Goal: Information Seeking & Learning: Learn about a topic

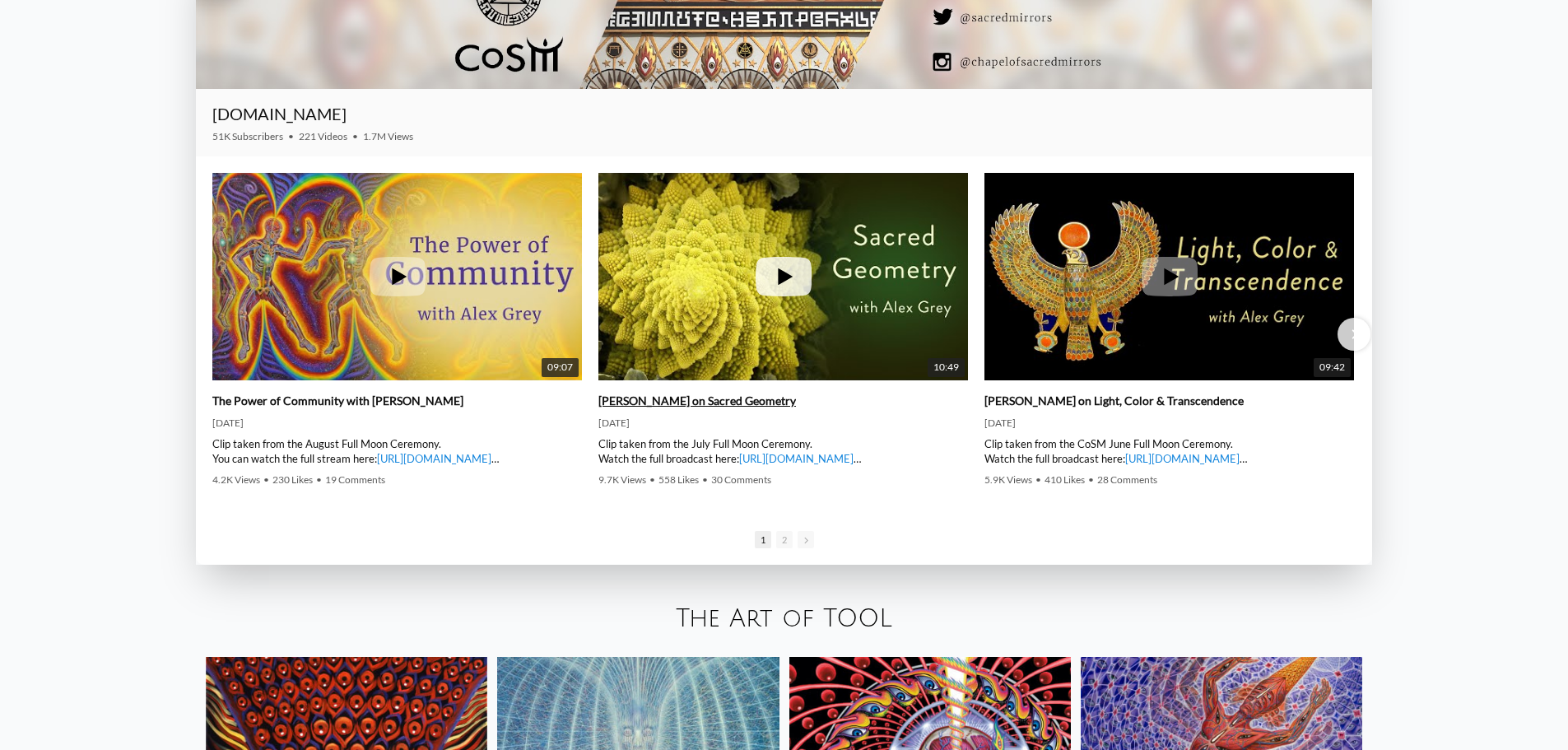
scroll to position [2799, 0]
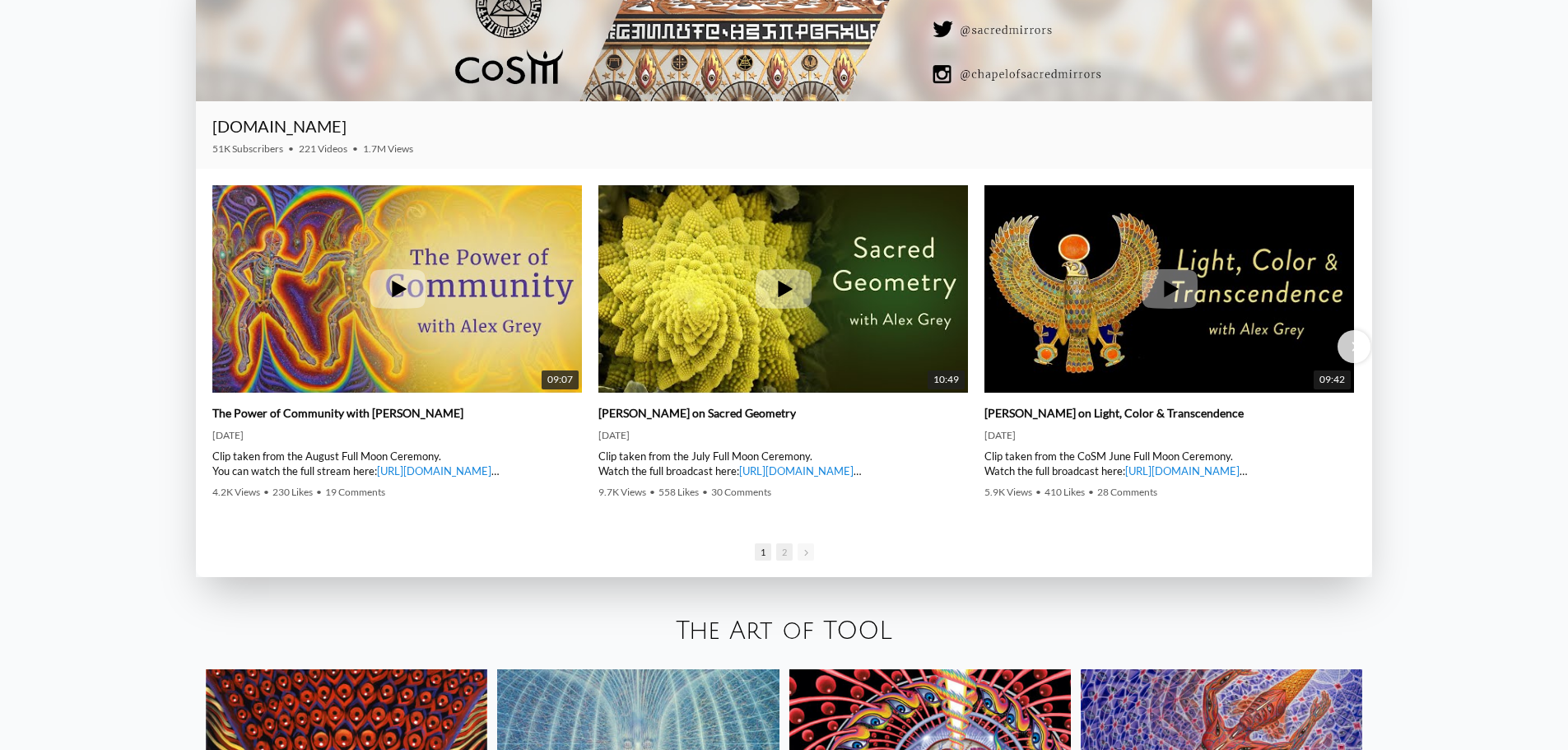
click at [780, 551] on span "2" at bounding box center [784, 551] width 17 height 17
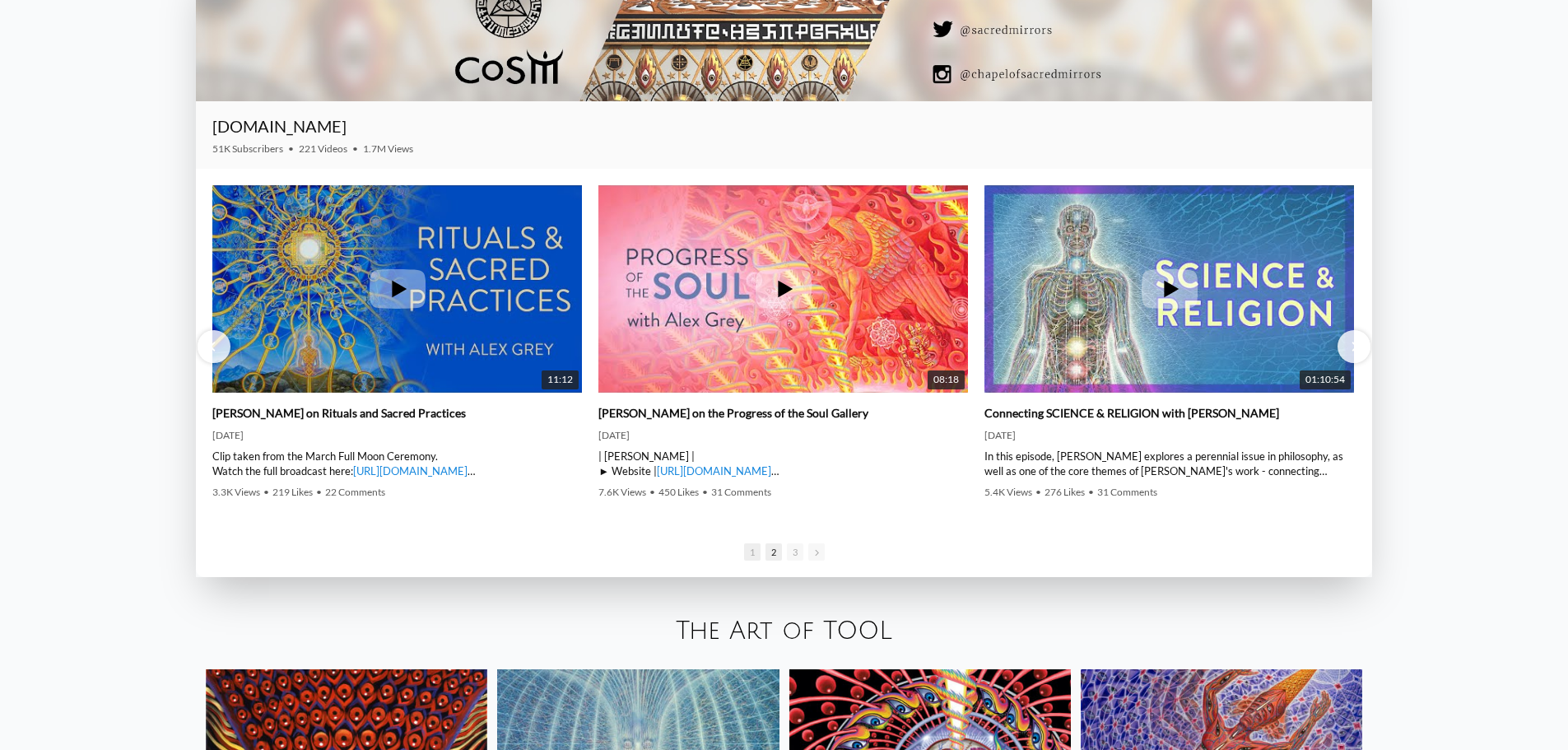
click at [752, 555] on span "1" at bounding box center [753, 551] width 17 height 17
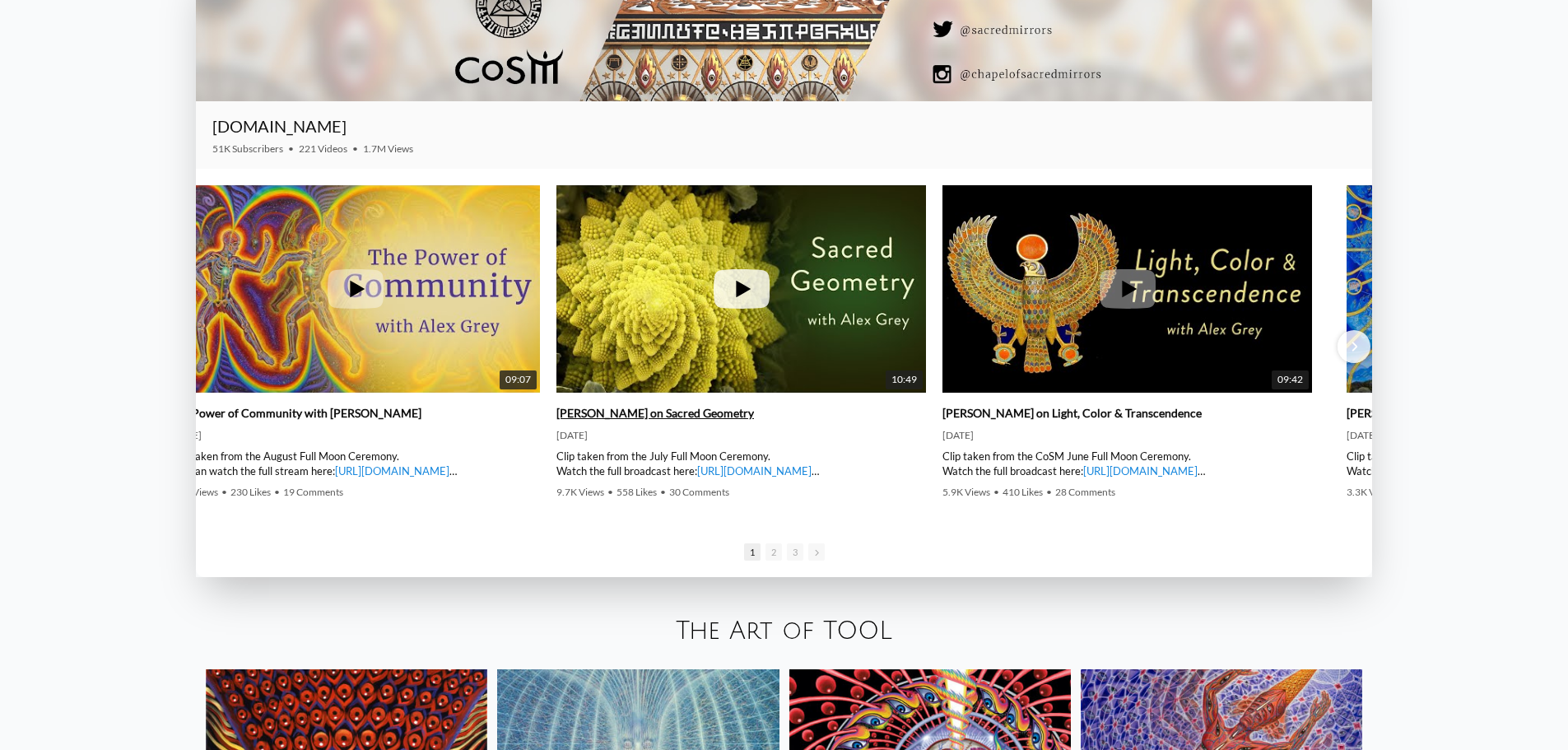
drag, startPoint x: 807, startPoint y: 253, endPoint x: 861, endPoint y: 225, distance: 60.8
click at [861, 225] on img at bounding box center [740, 289] width 370 height 277
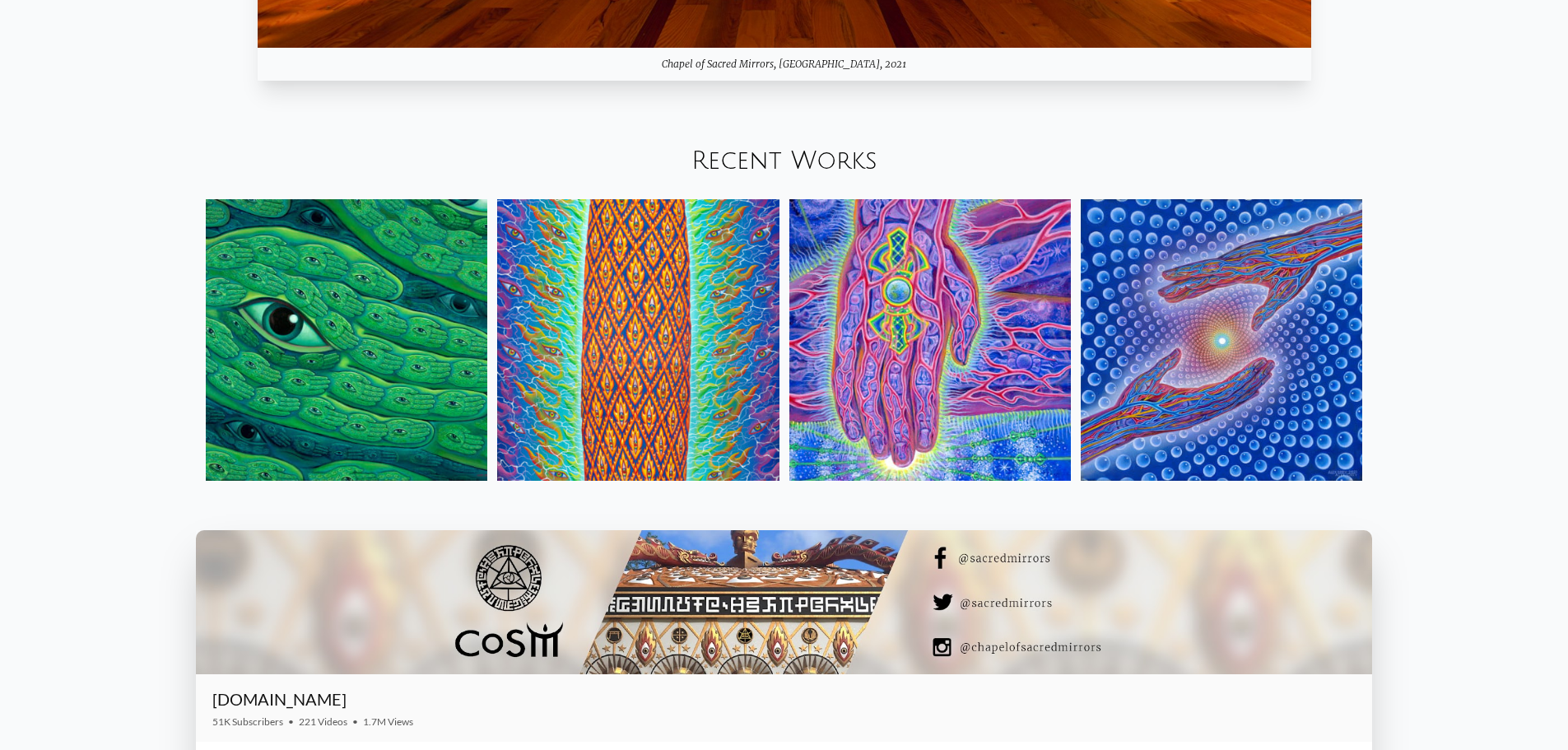
scroll to position [2223, 0]
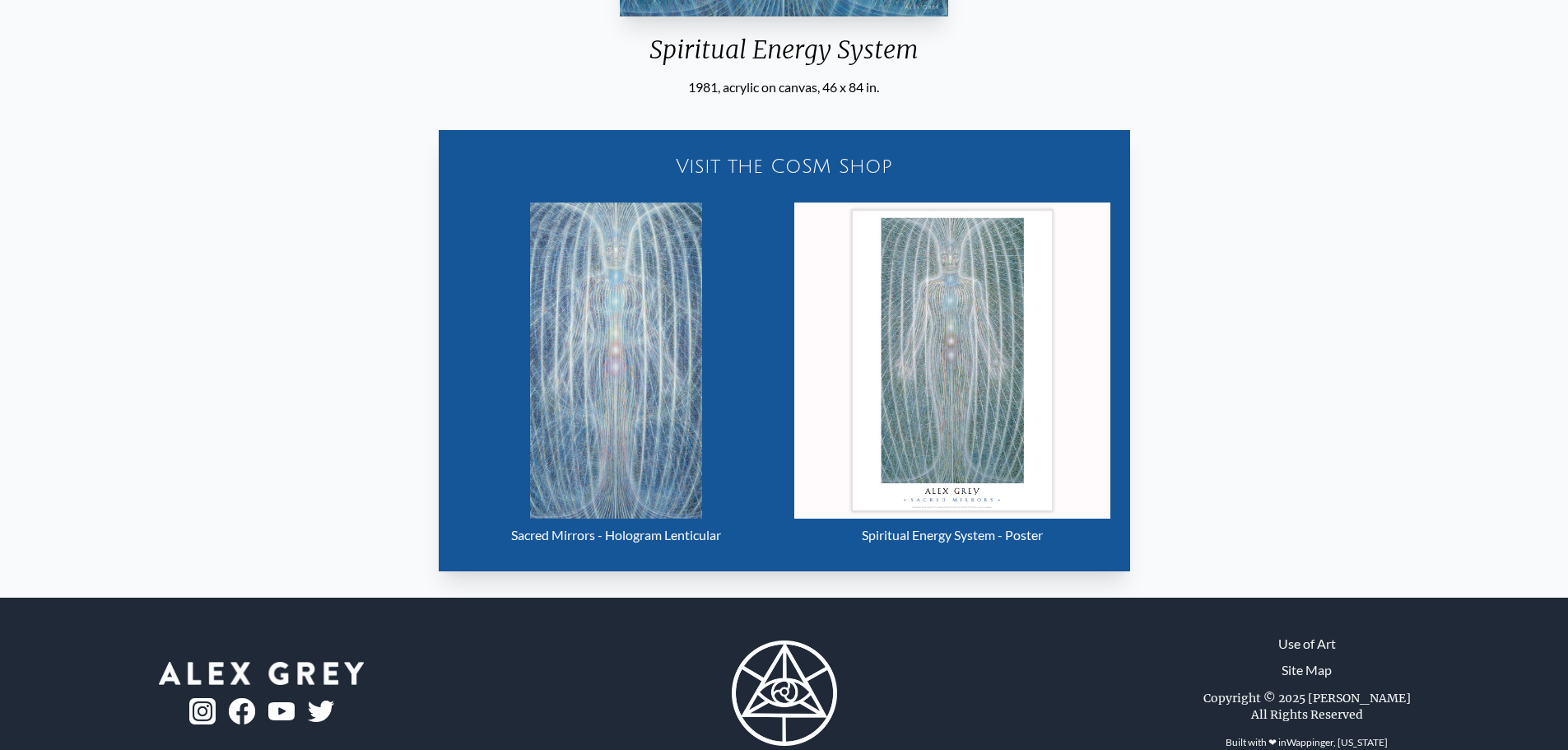
scroll to position [741, 0]
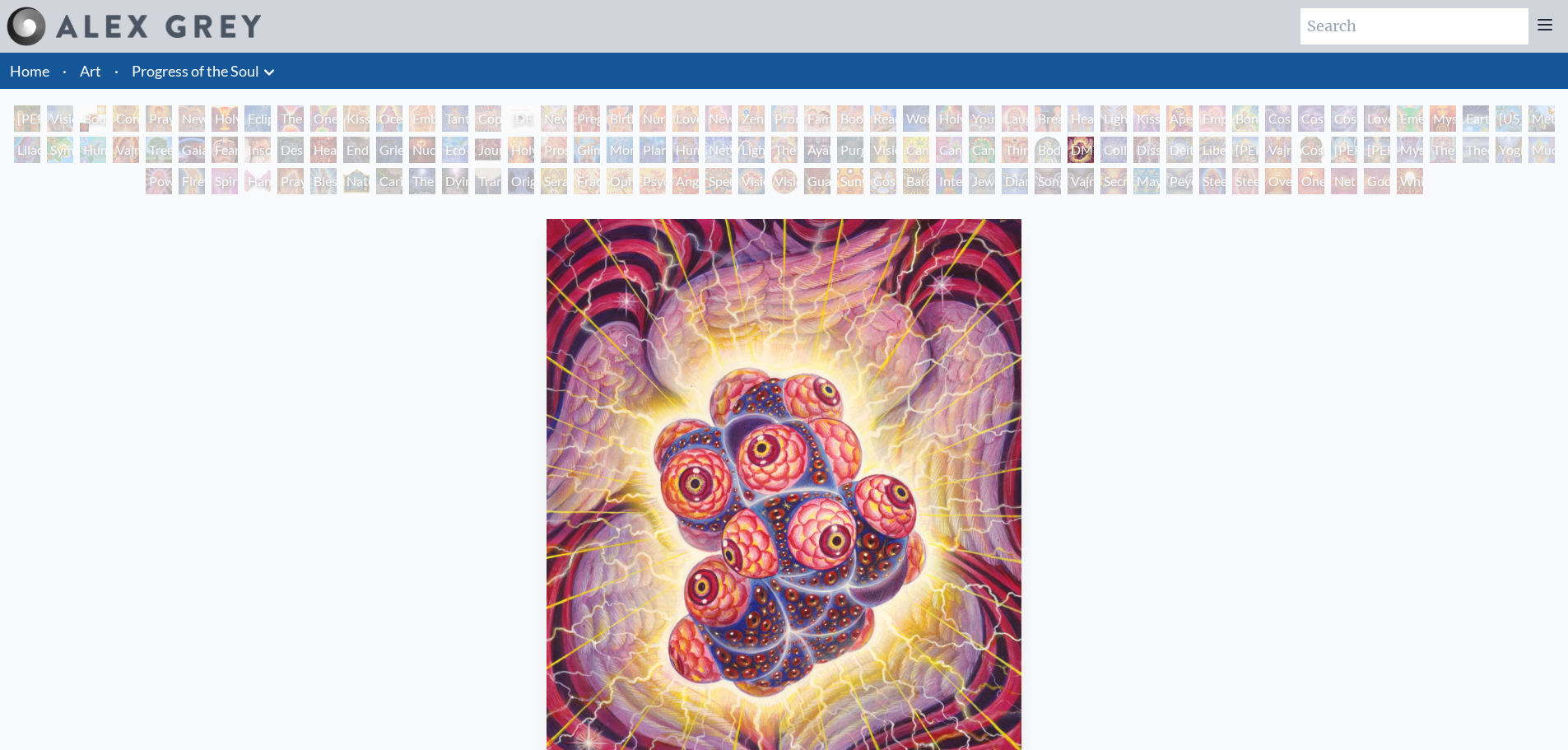
click at [1112, 152] on div "Collective Vision" at bounding box center [1113, 150] width 26 height 26
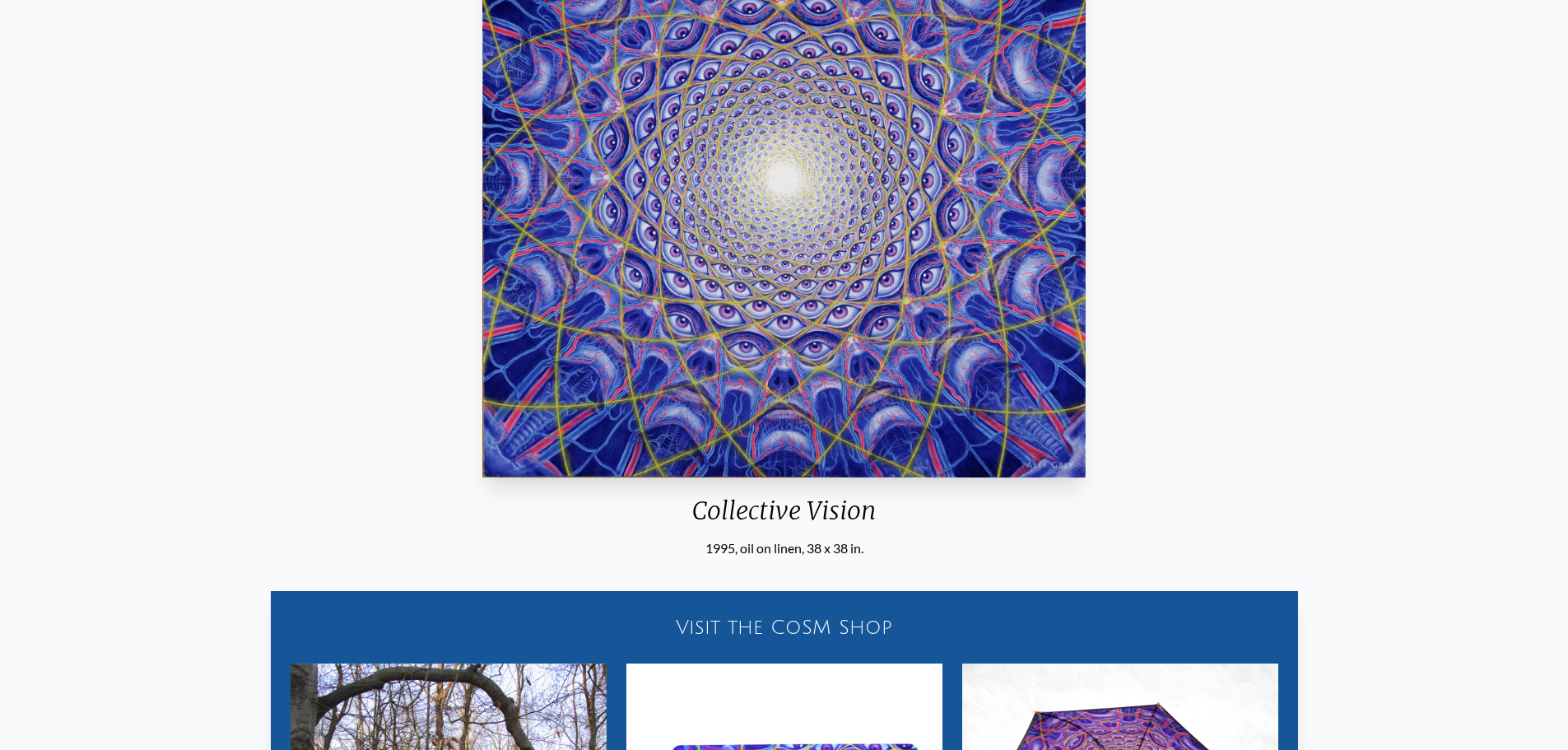
scroll to position [165, 0]
